Goal: Transaction & Acquisition: Obtain resource

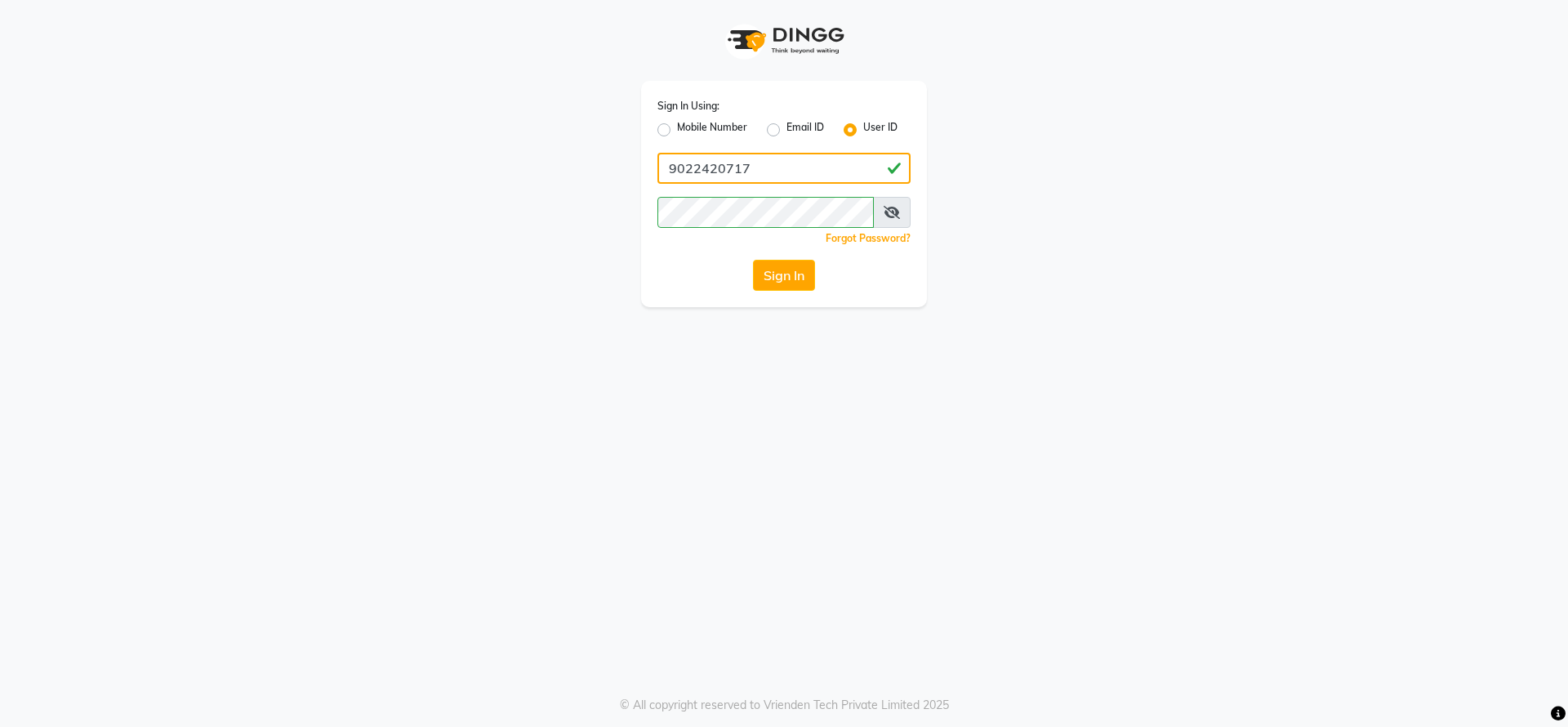
click at [790, 163] on input "9022420717" at bounding box center [784, 168] width 253 height 31
click at [767, 165] on input "9022420717" at bounding box center [784, 168] width 253 height 31
type input "d"
type input "8"
type input "d"
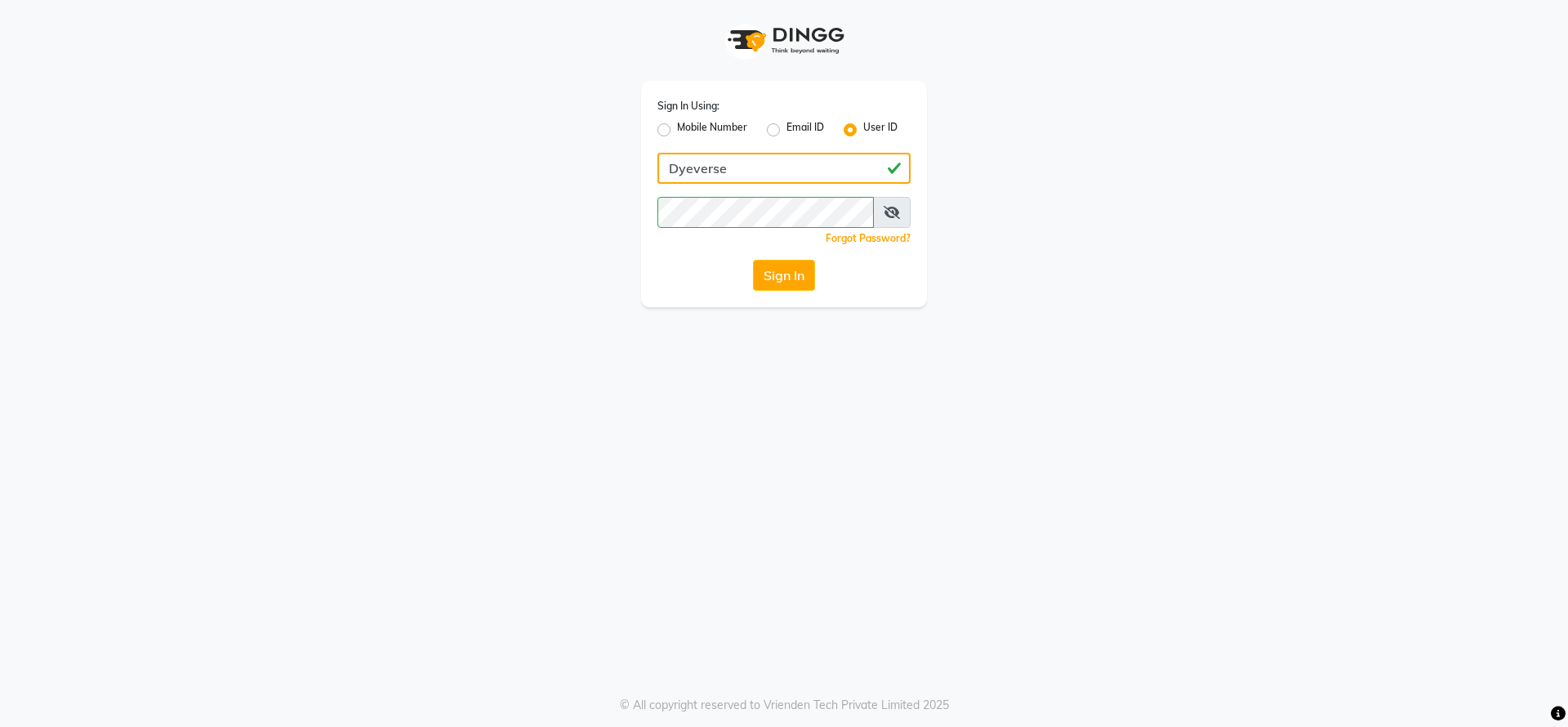
type input "Dyeverse"
click at [788, 280] on button "Sign In" at bounding box center [784, 275] width 62 height 31
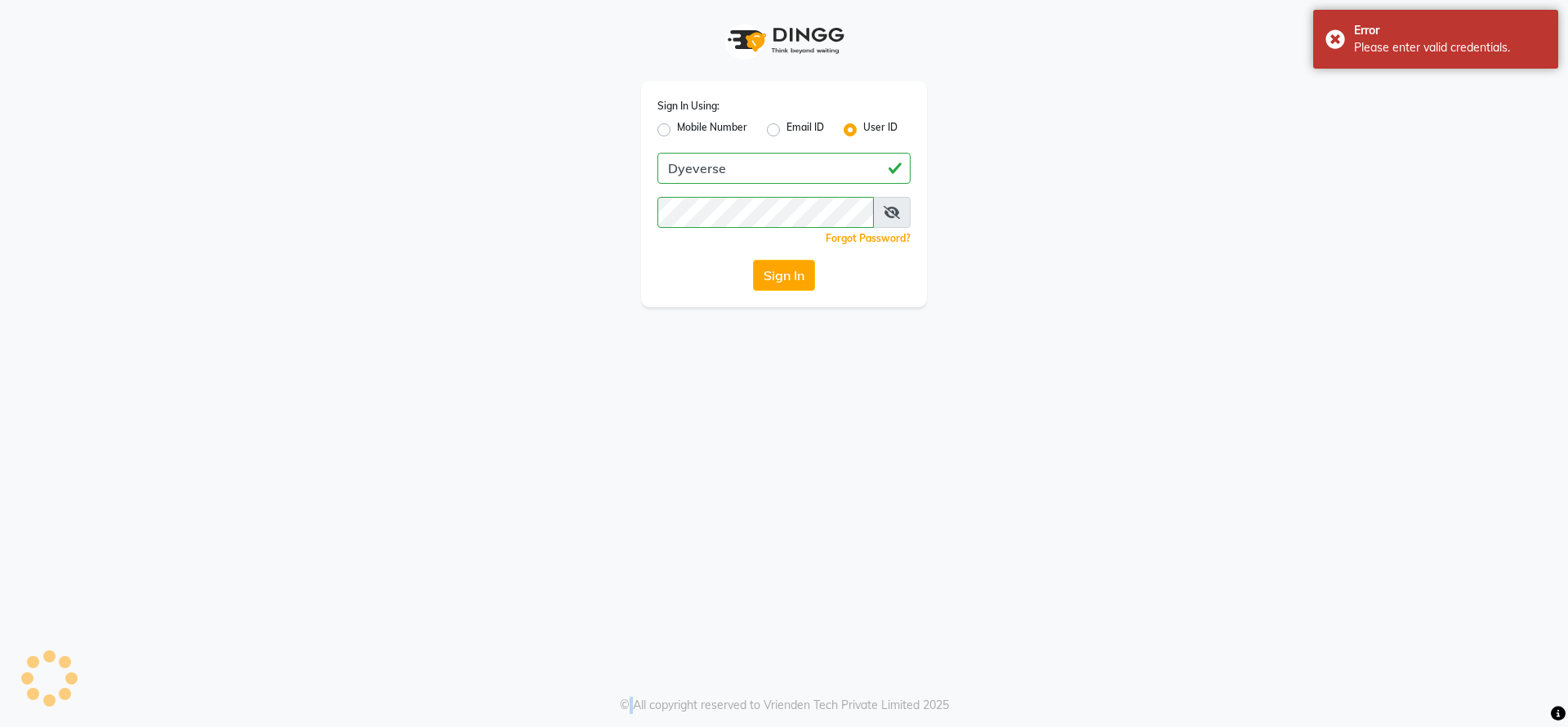
click at [788, 280] on div "Sign In" at bounding box center [784, 275] width 253 height 31
drag, startPoint x: 739, startPoint y: 236, endPoint x: 754, endPoint y: 236, distance: 15.0
click at [754, 236] on div "Forgot Password?" at bounding box center [784, 238] width 253 height 17
click at [777, 279] on button "Sign In" at bounding box center [784, 275] width 62 height 31
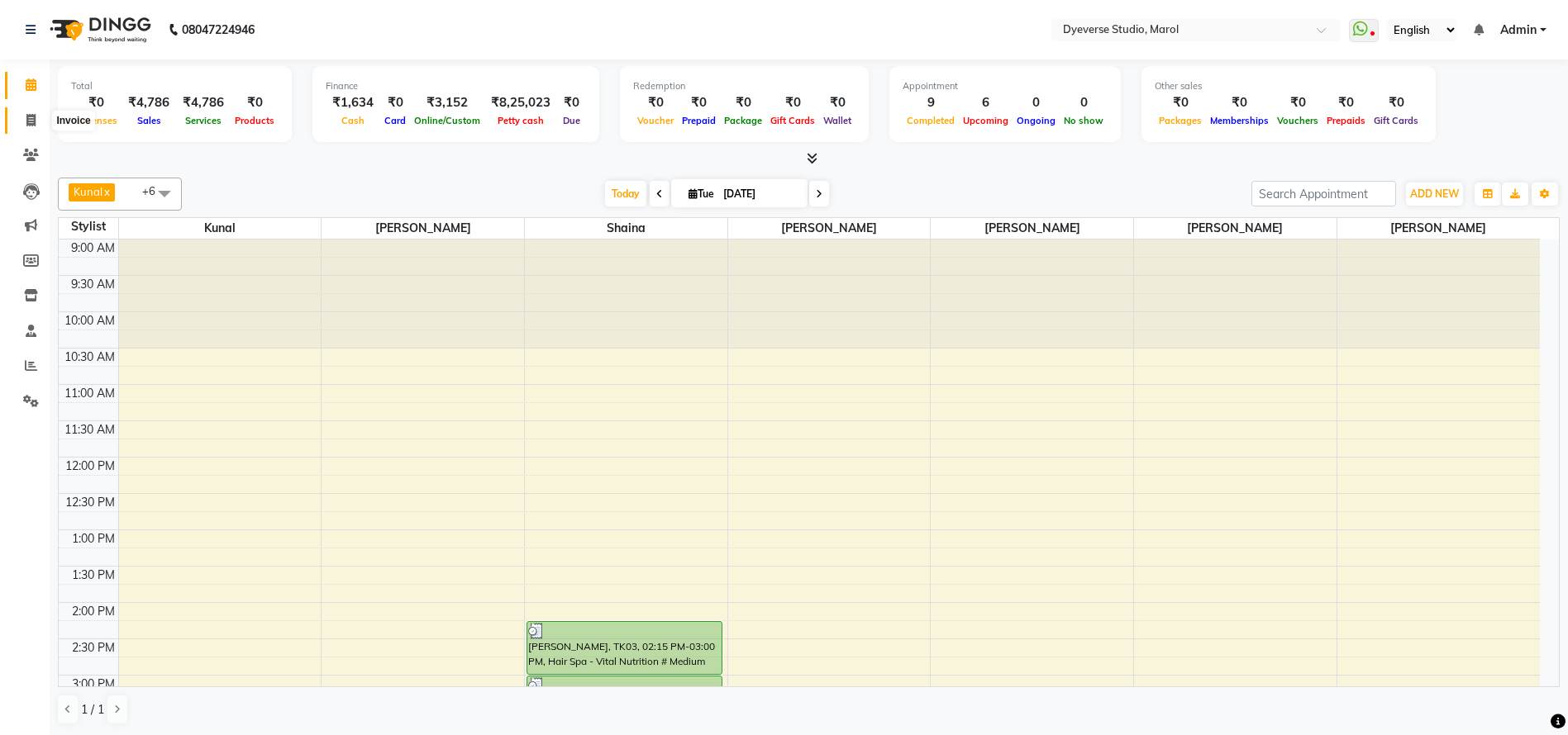
click at [33, 120] on icon at bounding box center [31, 120] width 9 height 13
select select "service"
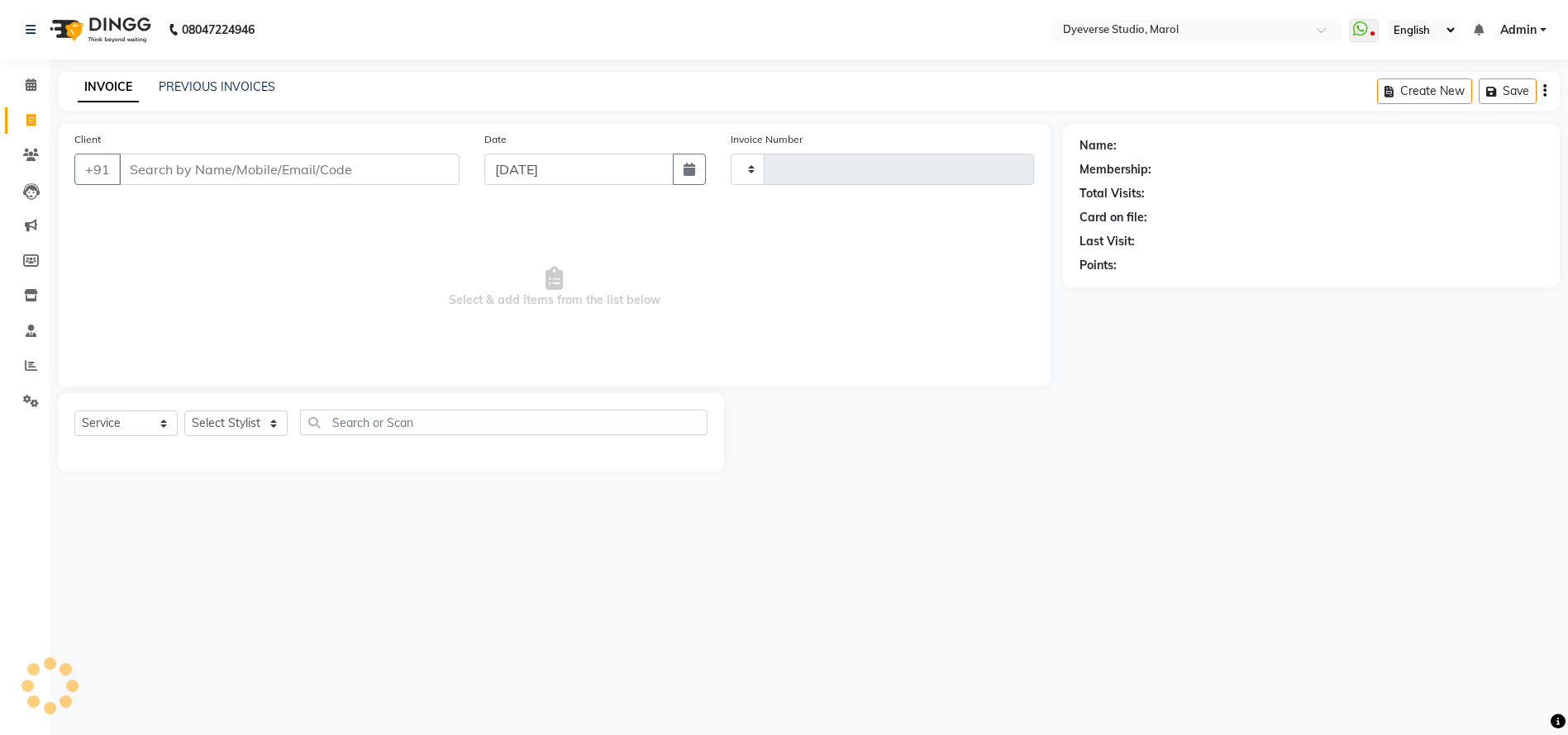
type input "2101"
select select "6368"
click at [307, 165] on input "Client" at bounding box center [292, 169] width 346 height 31
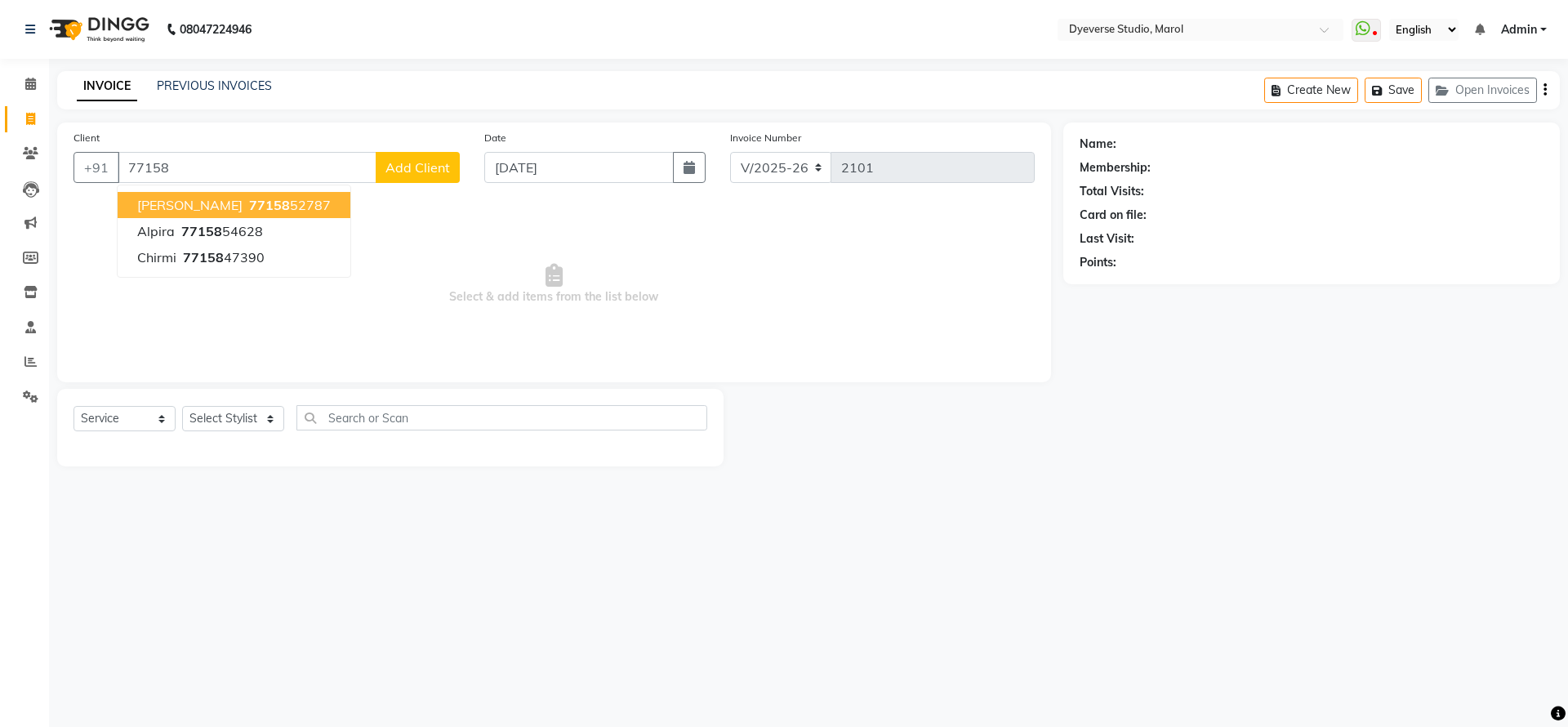
click at [277, 196] on button "[PERSON_NAME] 77158 52787" at bounding box center [233, 205] width 232 height 27
type input "7715852787"
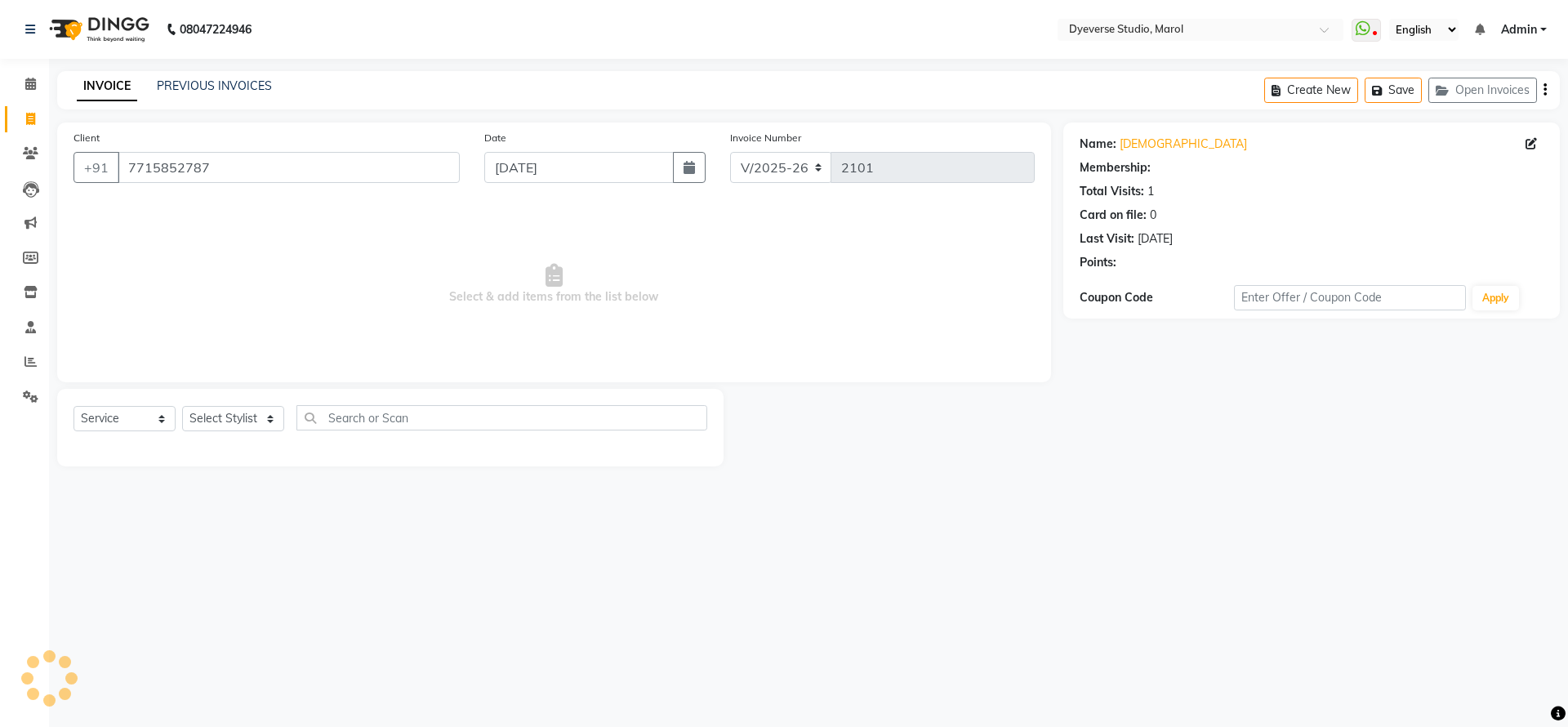
select select "2: Object"
click at [1152, 141] on link "[DEMOGRAPHIC_DATA]" at bounding box center [1184, 143] width 127 height 17
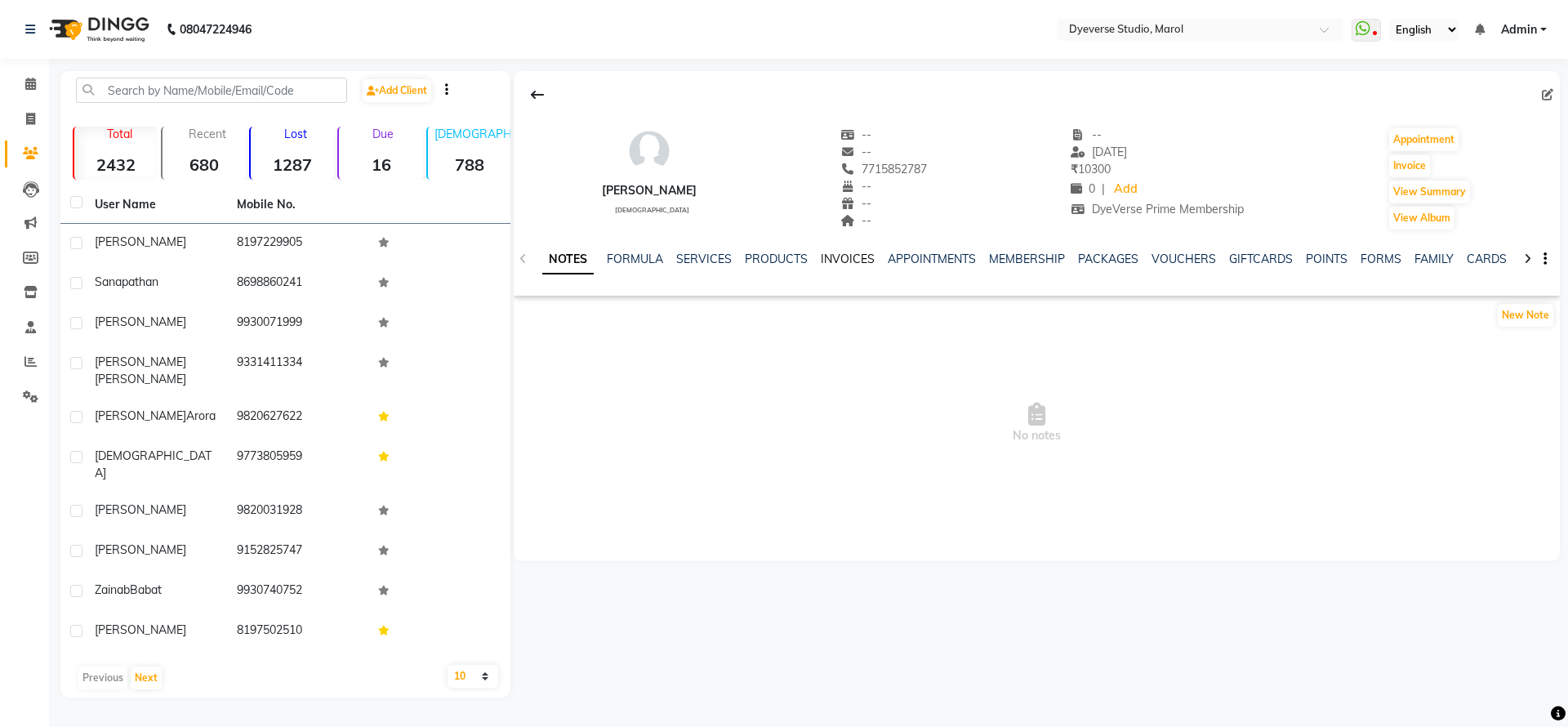
click at [846, 263] on link "INVOICES" at bounding box center [847, 259] width 54 height 15
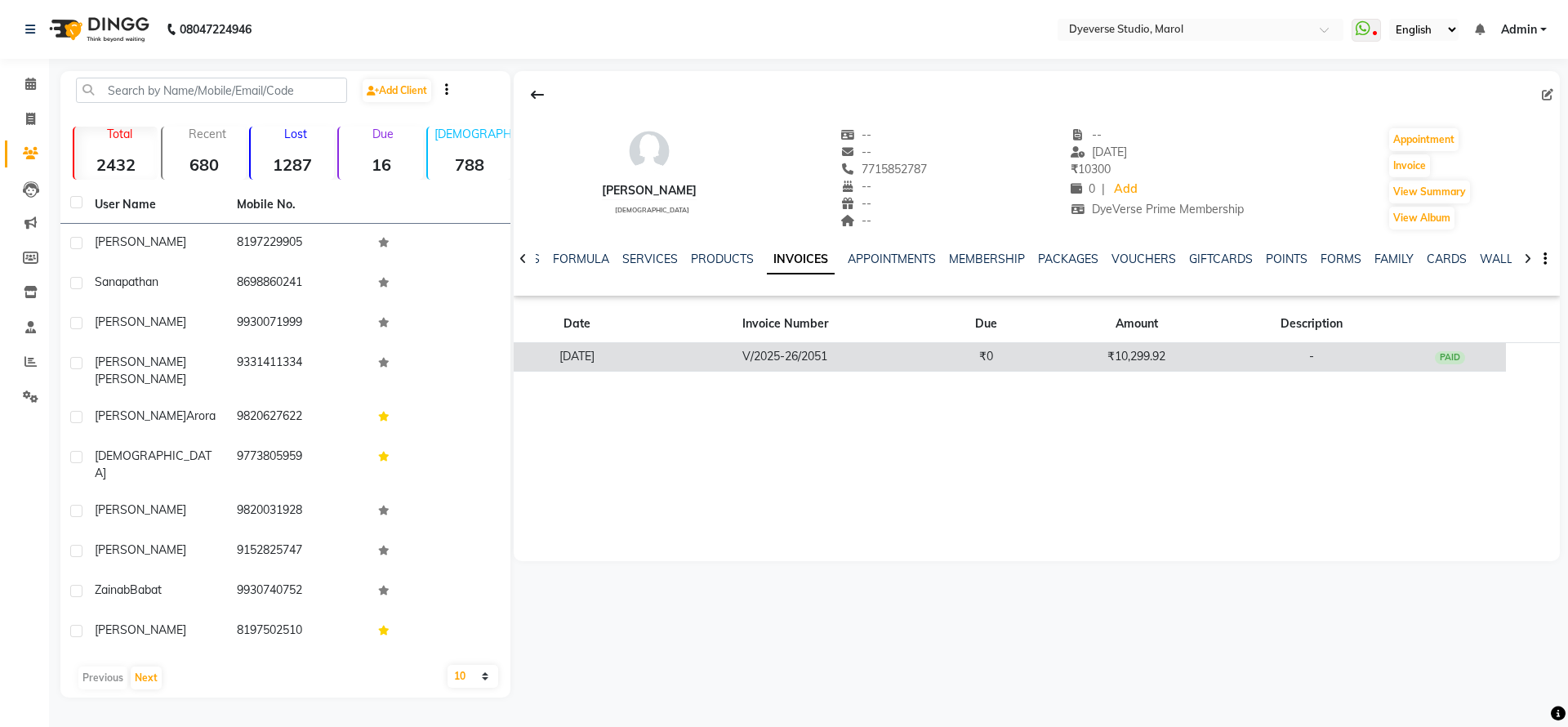
click at [852, 353] on td "V/2025-26/2051" at bounding box center [785, 357] width 288 height 28
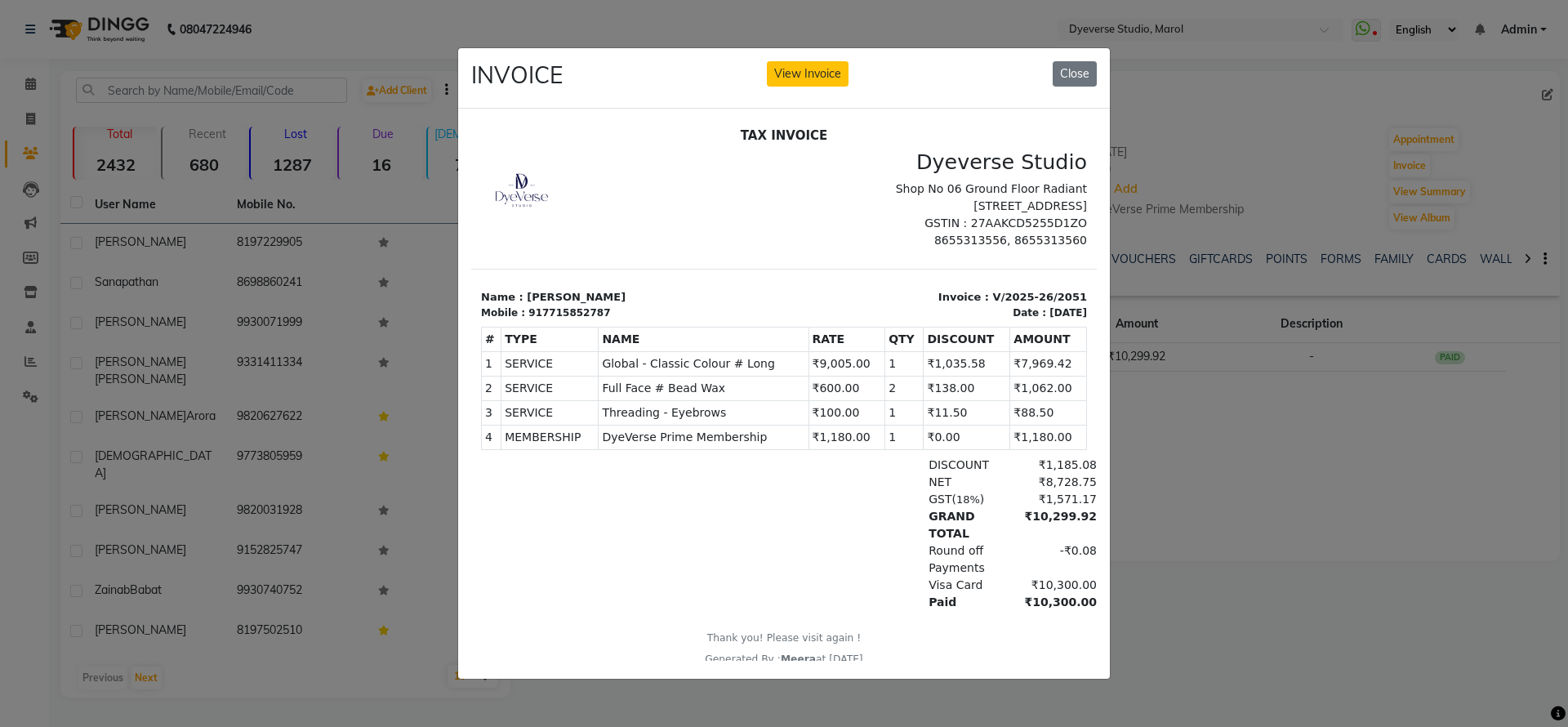
click at [803, 49] on div "INVOICE View Invoice Close" at bounding box center [783, 79] width 651 height 61
click at [799, 61] on button "View Invoice" at bounding box center [807, 73] width 81 height 26
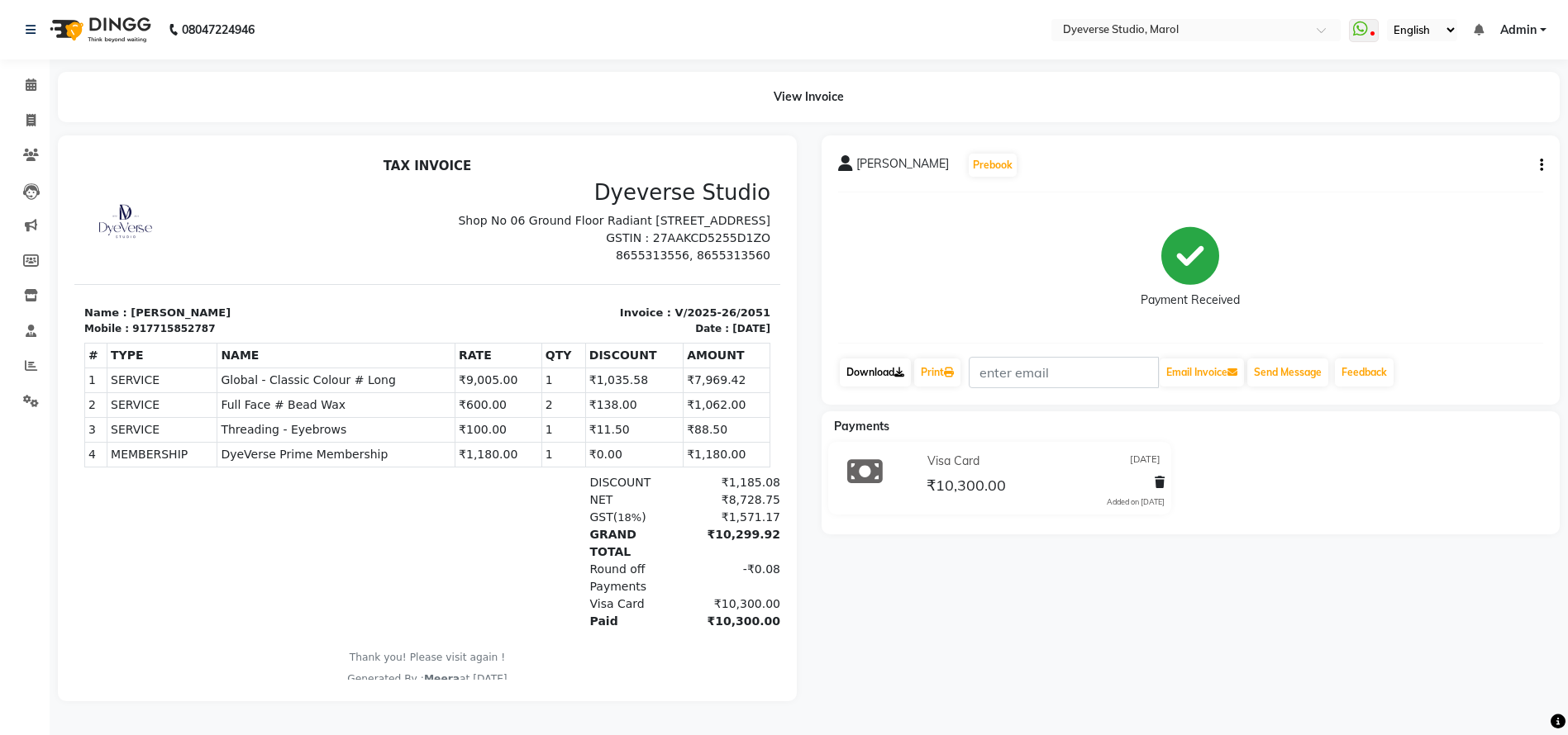
click at [887, 362] on link "Download" at bounding box center [875, 372] width 71 height 28
click at [165, 321] on p "Name : vaishali" at bounding box center [250, 313] width 333 height 16
click at [170, 336] on div "917715852787" at bounding box center [174, 328] width 82 height 15
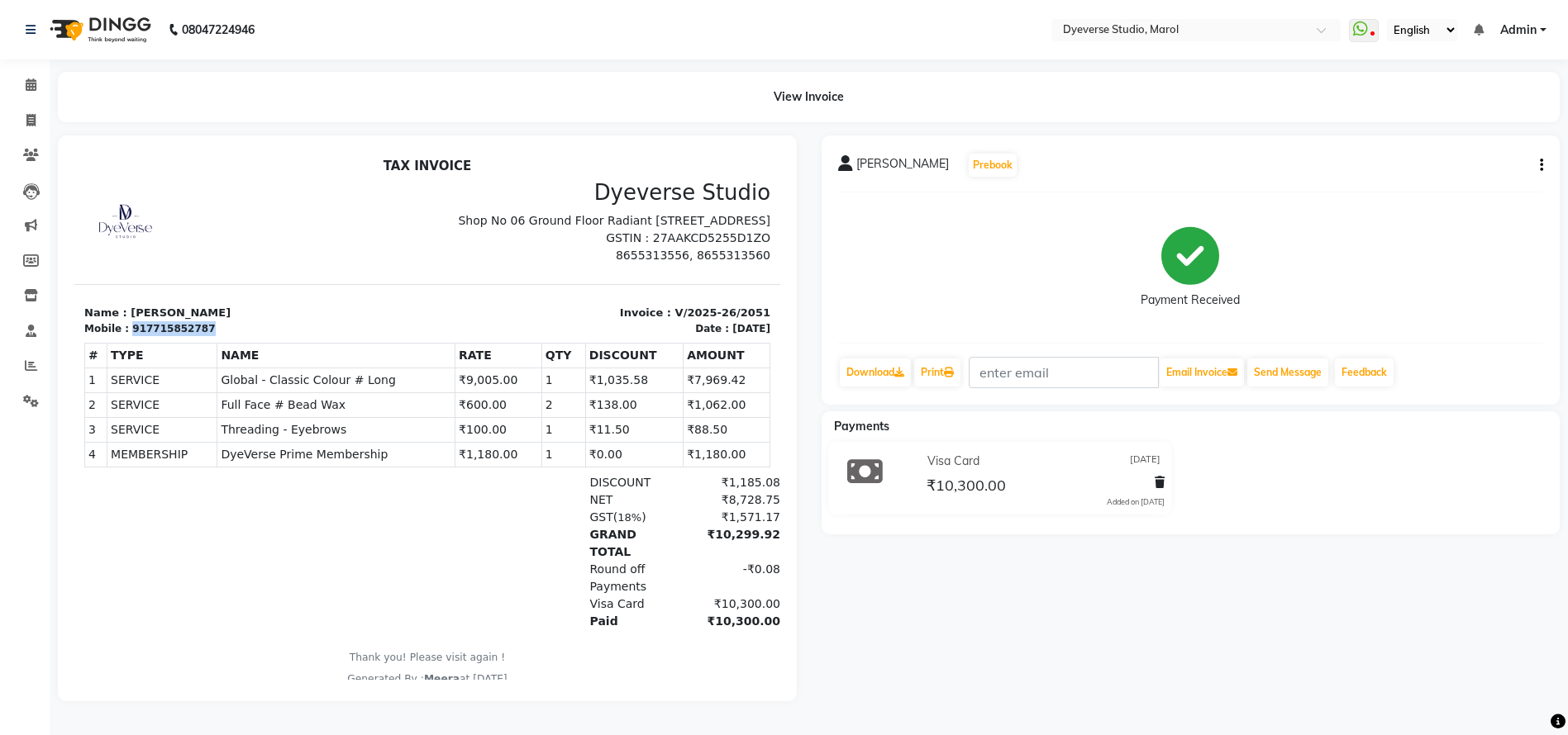
copy div "917715852787"
